Goal: Find contact information: Find contact information

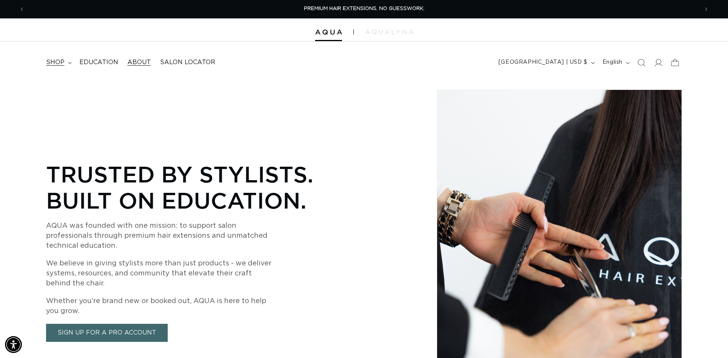
scroll to position [0, 673]
click at [68, 62] on icon at bounding box center [70, 63] width 4 height 2
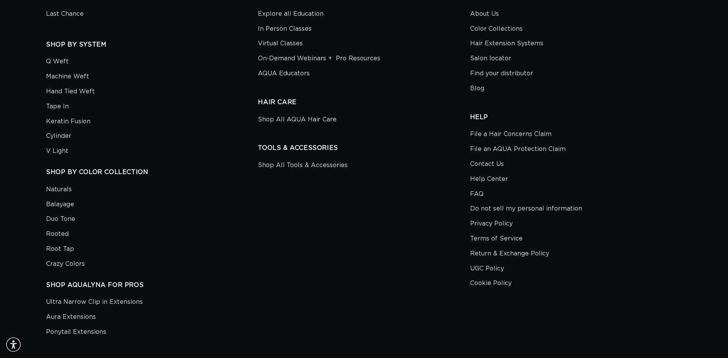
scroll to position [0, 0]
click at [492, 163] on link "Contact Us" at bounding box center [487, 164] width 34 height 15
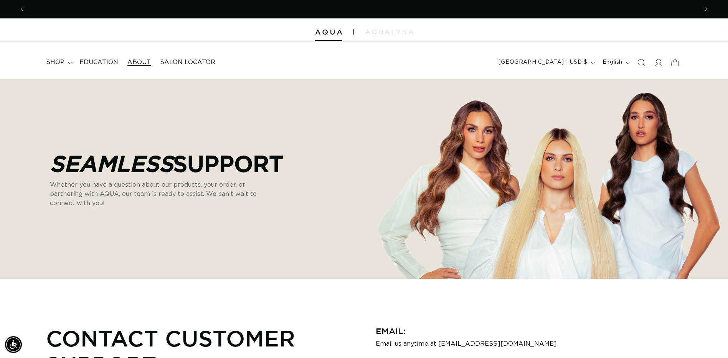
click at [132, 62] on span "About" at bounding box center [138, 62] width 23 height 8
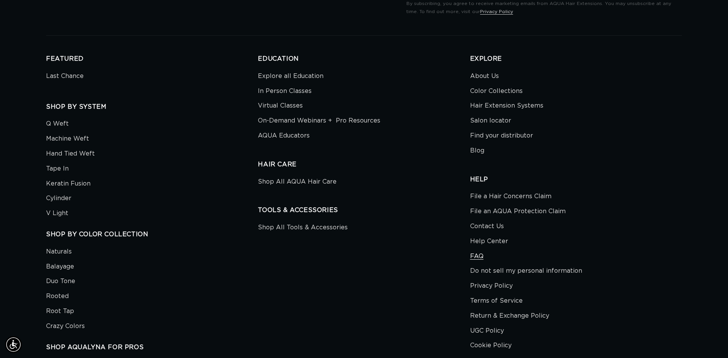
click at [479, 255] on link "FAQ" at bounding box center [476, 256] width 13 height 15
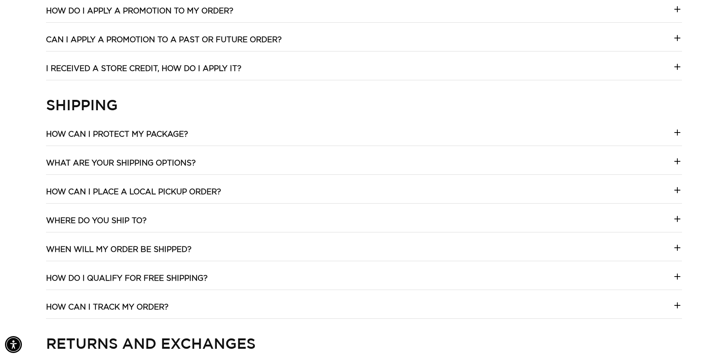
scroll to position [576, 0]
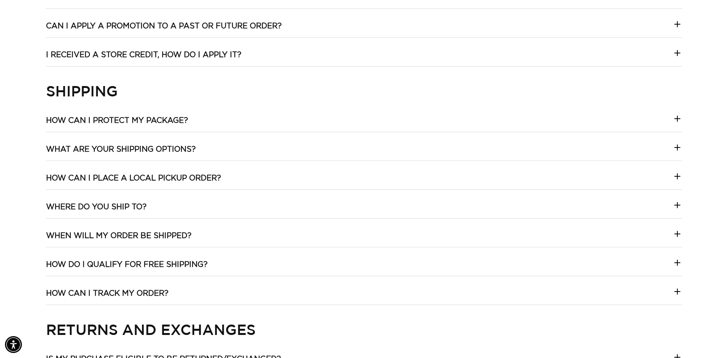
click at [171, 229] on div "My Account Help! I'm not able to log into my account on the new website! You ma…" at bounding box center [364, 185] width 636 height 872
click at [171, 233] on h3 "When will my order be shipped?" at bounding box center [118, 236] width 145 height 10
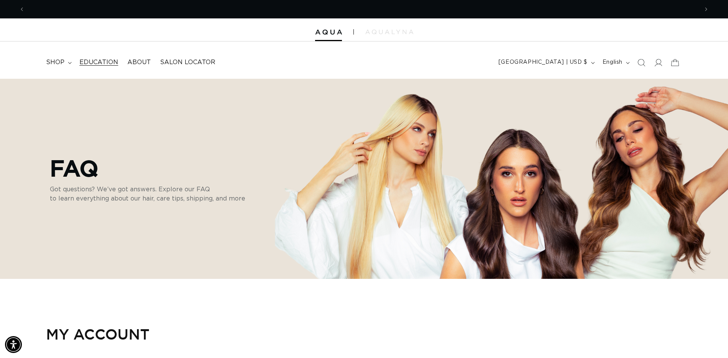
scroll to position [0, 673]
click at [69, 62] on icon at bounding box center [70, 63] width 4 height 2
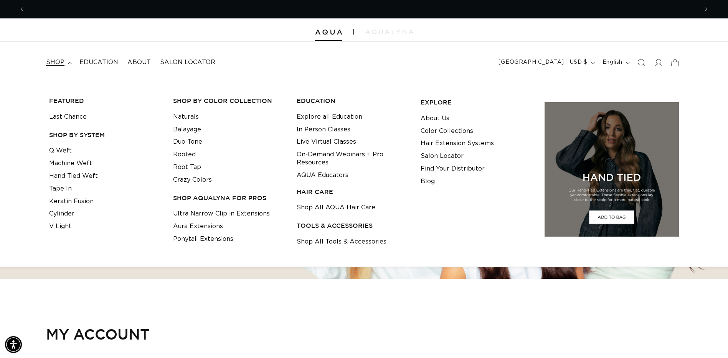
scroll to position [0, 1347]
click at [450, 167] on link "Find Your Distributor" at bounding box center [453, 168] width 64 height 13
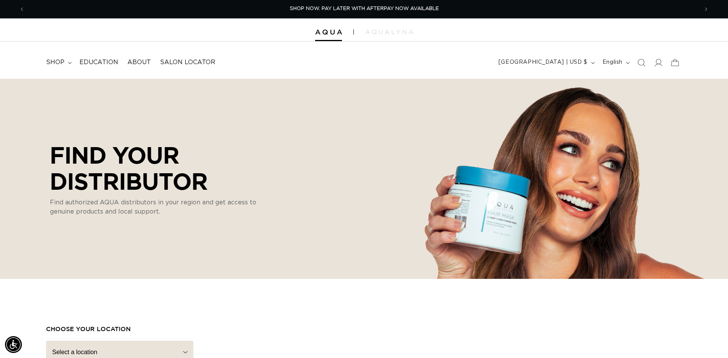
scroll to position [0, 1347]
click at [68, 64] on summary "shop" at bounding box center [57, 62] width 33 height 17
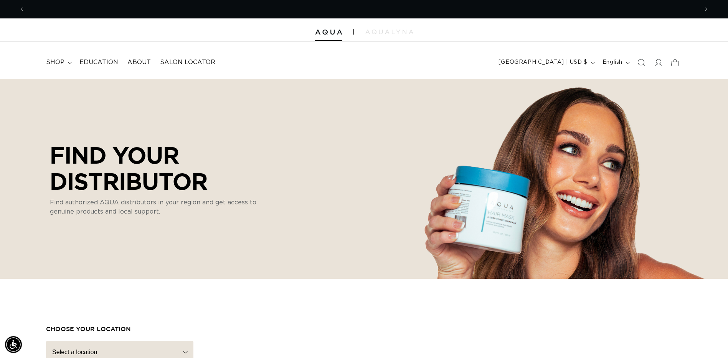
scroll to position [0, 0]
click at [59, 60] on span "shop" at bounding box center [55, 62] width 18 height 8
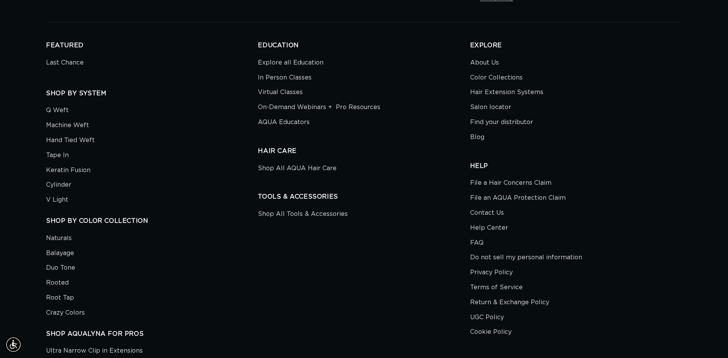
scroll to position [5274, 0]
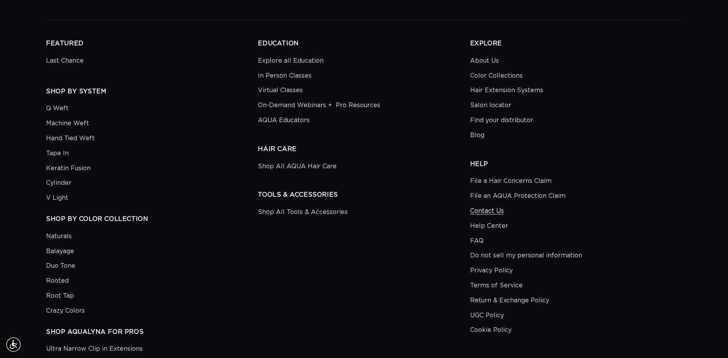
click at [494, 213] on link "Contact Us" at bounding box center [487, 210] width 34 height 15
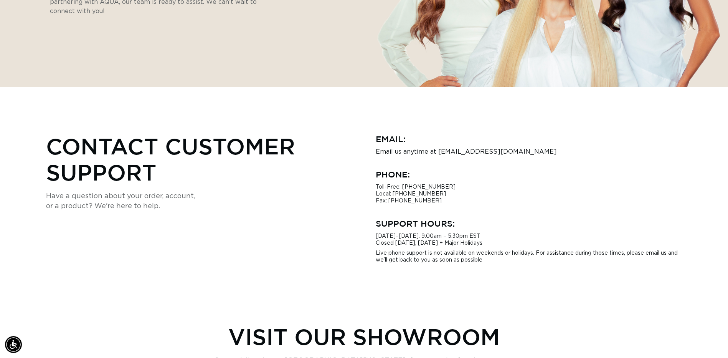
scroll to position [0, 1347]
click at [402, 187] on p "Toll-Free: [PHONE_NUMBER] Local: [PHONE_NUMBER] Fax: [PHONE_NUMBER]" at bounding box center [529, 193] width 307 height 21
drag, startPoint x: 402, startPoint y: 187, endPoint x: 444, endPoint y: 187, distance: 41.4
click at [444, 187] on p "Toll-Free: [PHONE_NUMBER] Local: [PHONE_NUMBER] Fax: [PHONE_NUMBER]" at bounding box center [529, 193] width 307 height 21
copy p "[PHONE_NUMBER]"
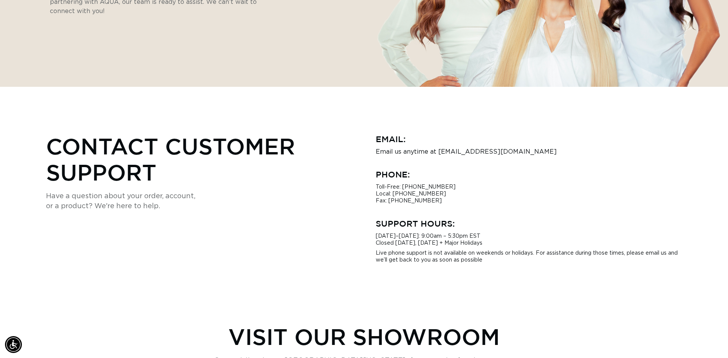
drag, startPoint x: 523, startPoint y: 201, endPoint x: 519, endPoint y: 201, distance: 4.2
click at [523, 201] on p "Toll-Free: [PHONE_NUMBER] Local: [PHONE_NUMBER] Fax: [PHONE_NUMBER]" at bounding box center [529, 193] width 307 height 21
drag, startPoint x: 377, startPoint y: 203, endPoint x: 432, endPoint y: 202, distance: 54.9
click at [432, 202] on p "Toll-Free: [PHONE_NUMBER] Local: [PHONE_NUMBER] Fax: [PHONE_NUMBER]" at bounding box center [529, 193] width 307 height 21
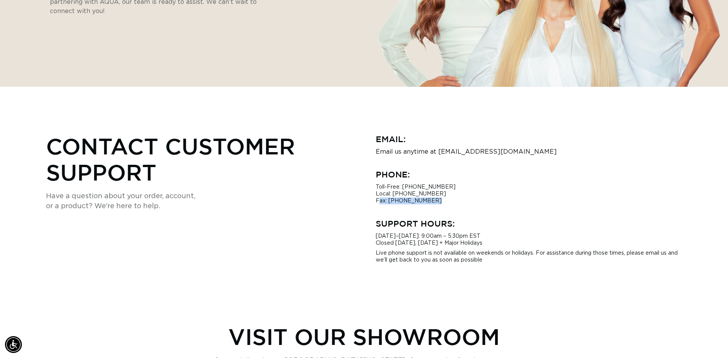
copy p "ax: [PHONE_NUMBER]"
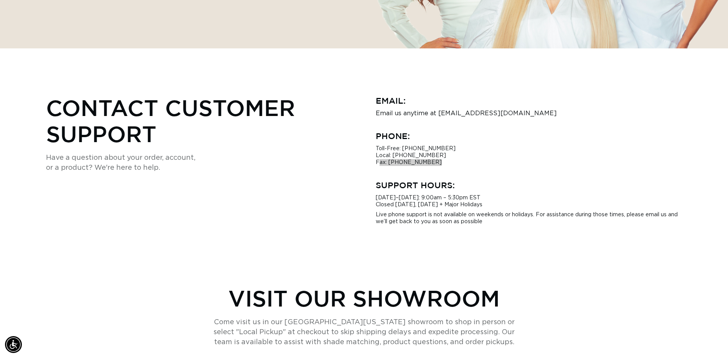
scroll to position [0, 1347]
